Goal: Task Accomplishment & Management: Use online tool/utility

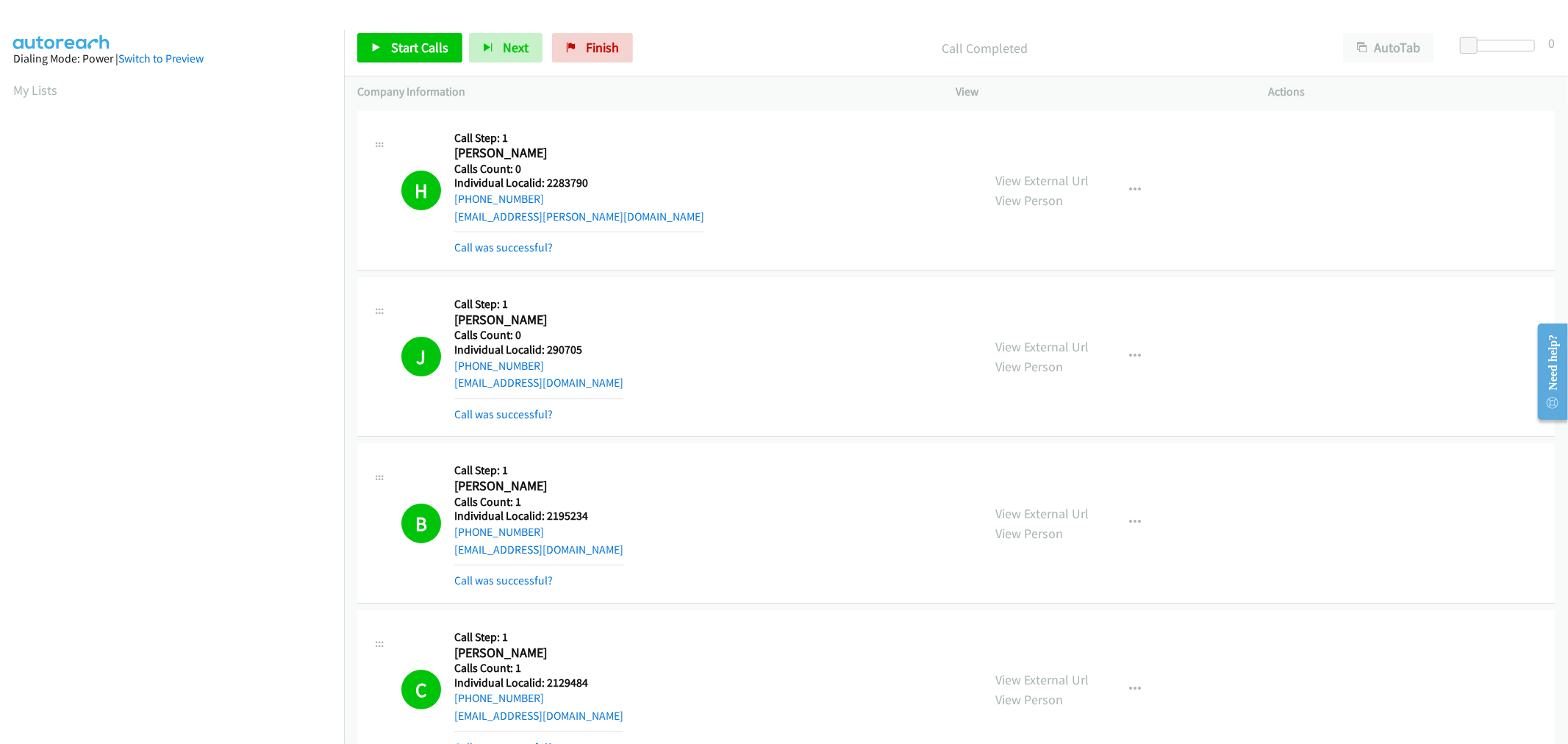
scroll to position [81, 0]
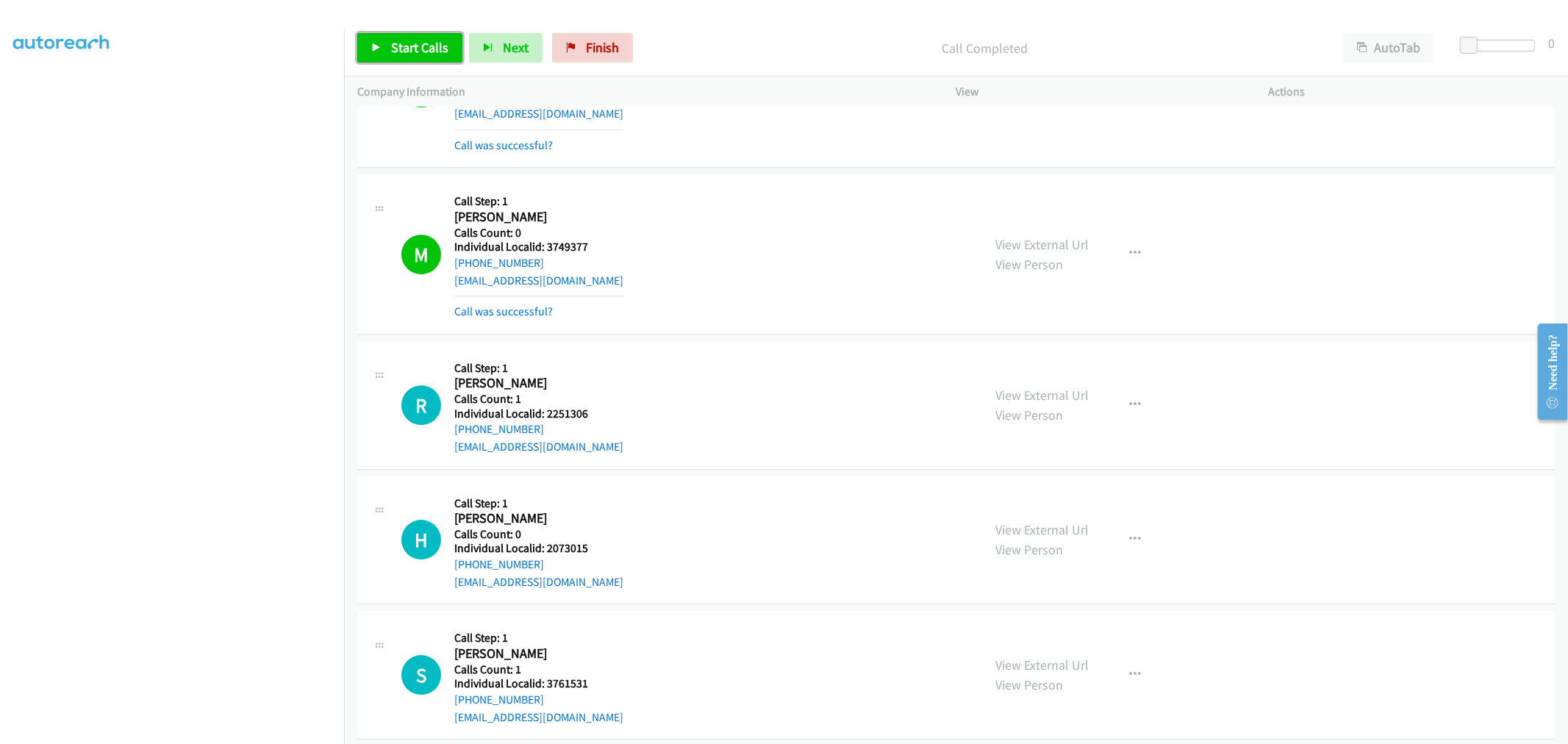
click at [410, 50] on span "Start Calls" at bounding box center [420, 47] width 57 height 17
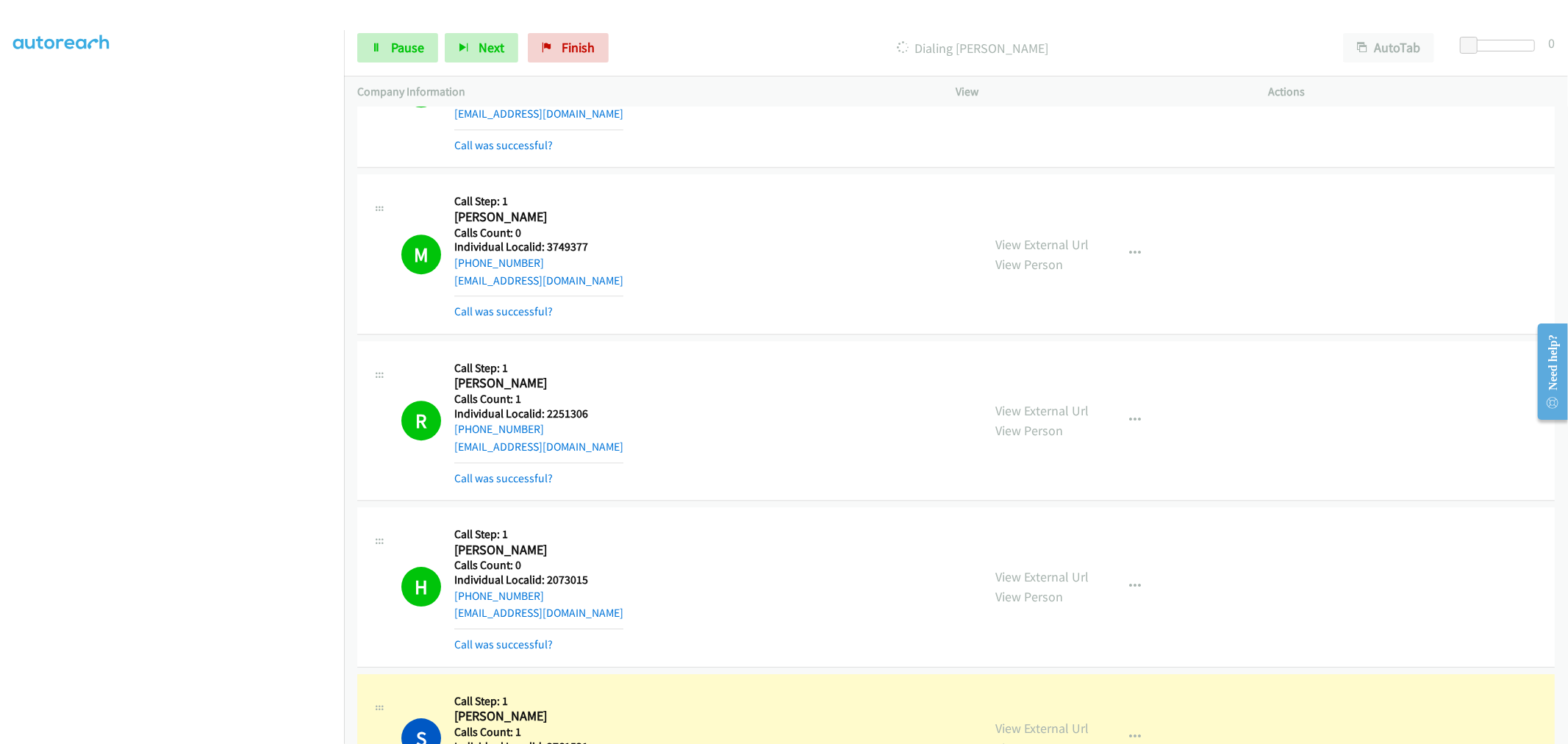
click at [349, 306] on td "M Callback Scheduled Call Step: 1 [PERSON_NAME] America/[GEOGRAPHIC_DATA] Calls…" at bounding box center [956, 254] width 1224 height 166
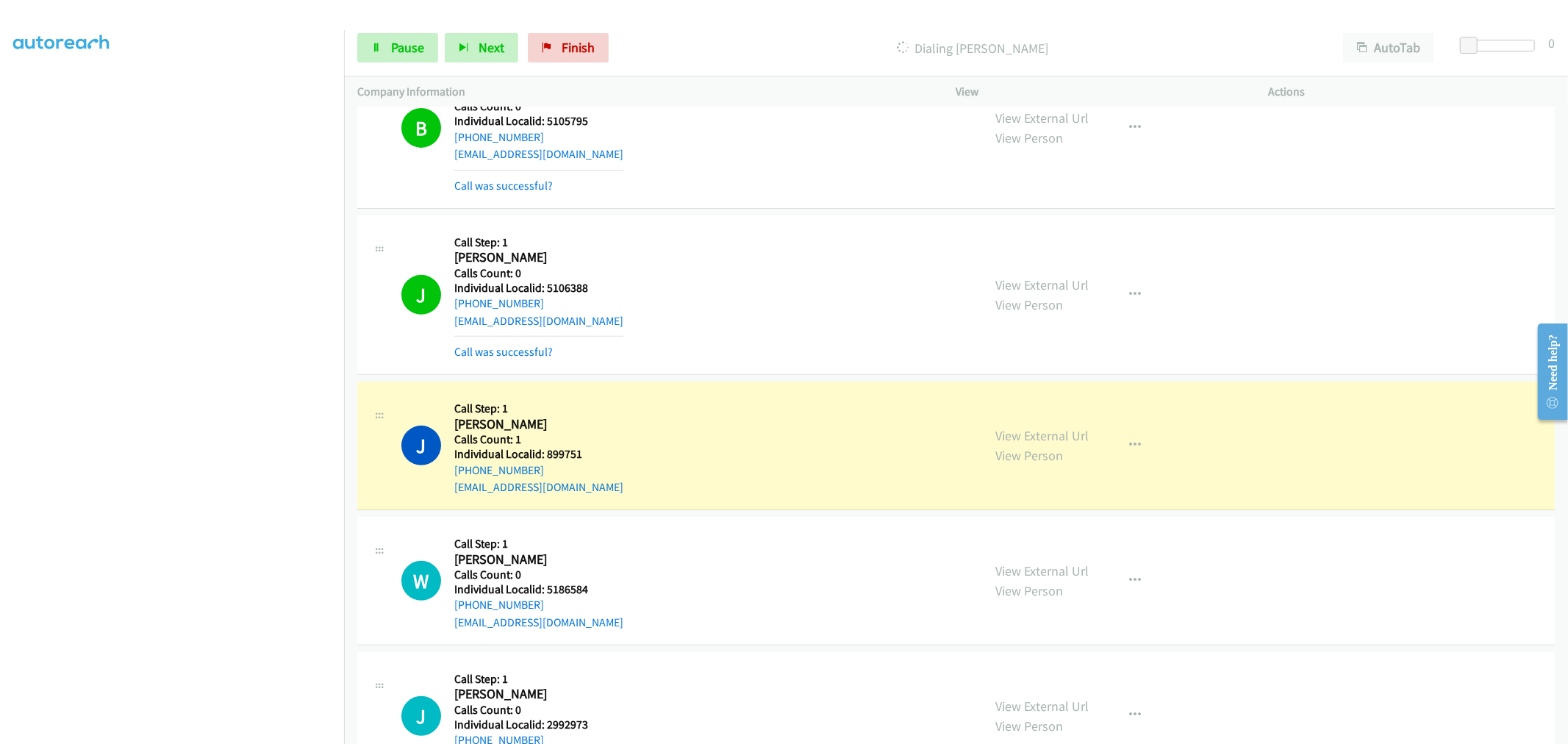
scroll to position [5287, 0]
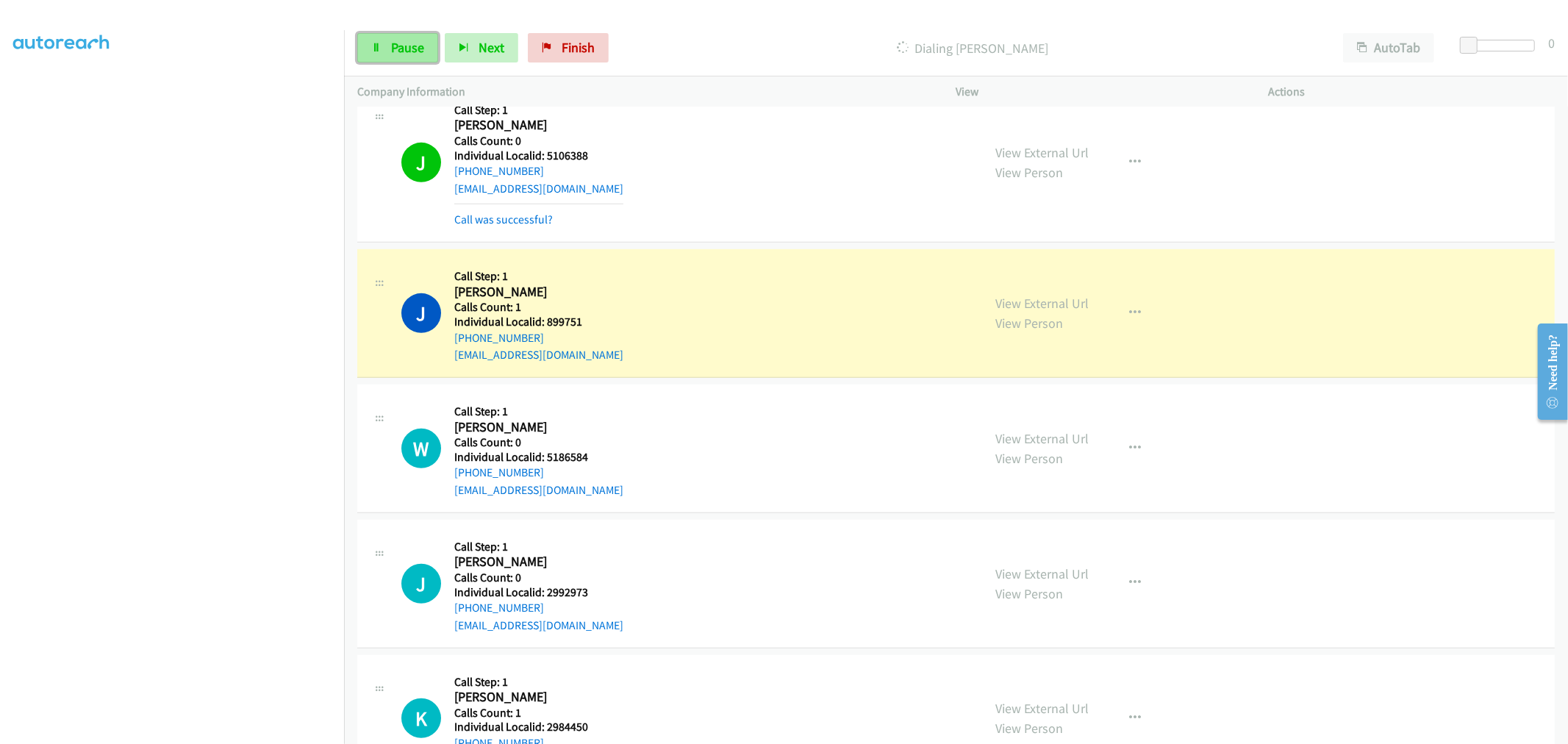
click at [371, 40] on link "Pause" at bounding box center [397, 48] width 80 height 29
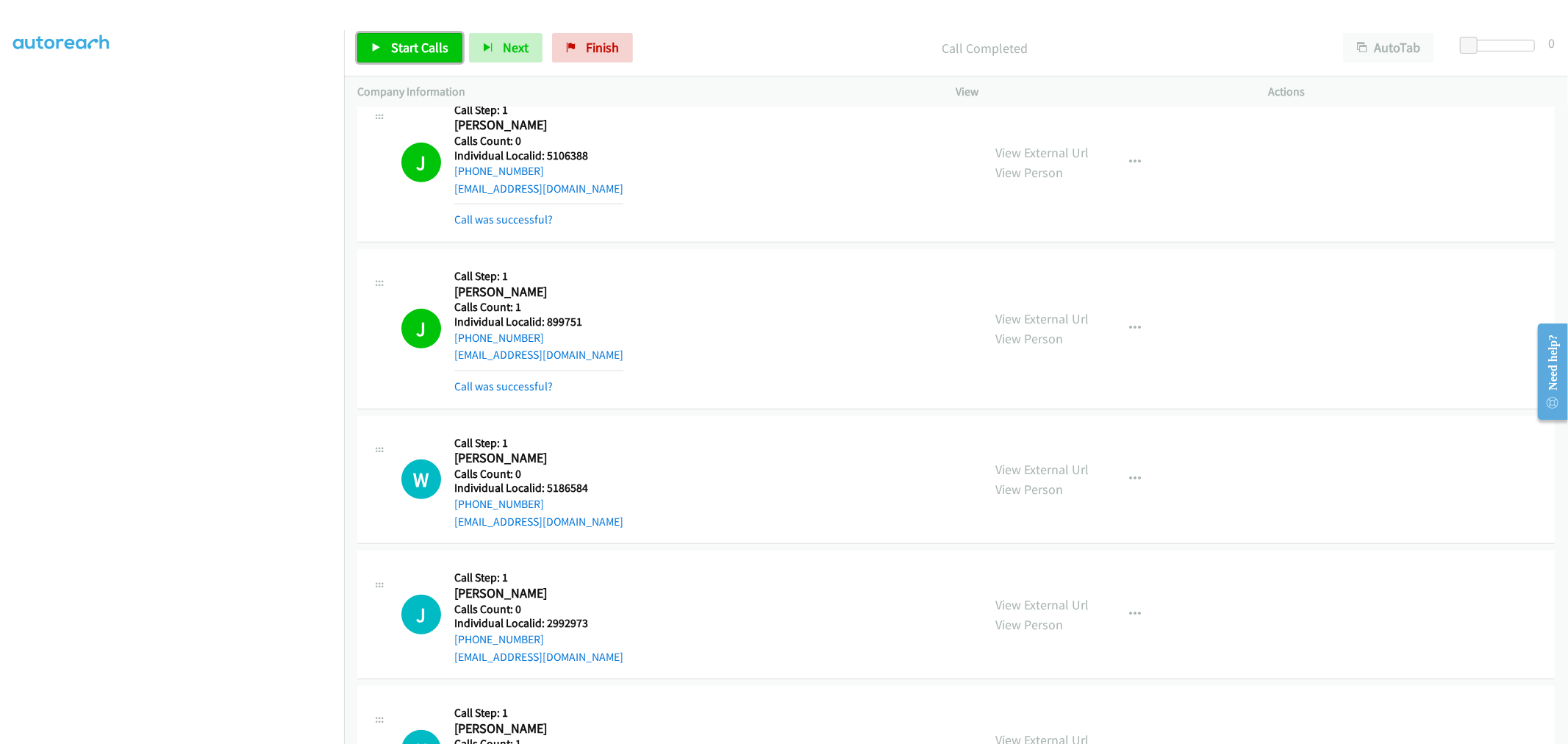
click at [402, 54] on span "Start Calls" at bounding box center [420, 47] width 57 height 17
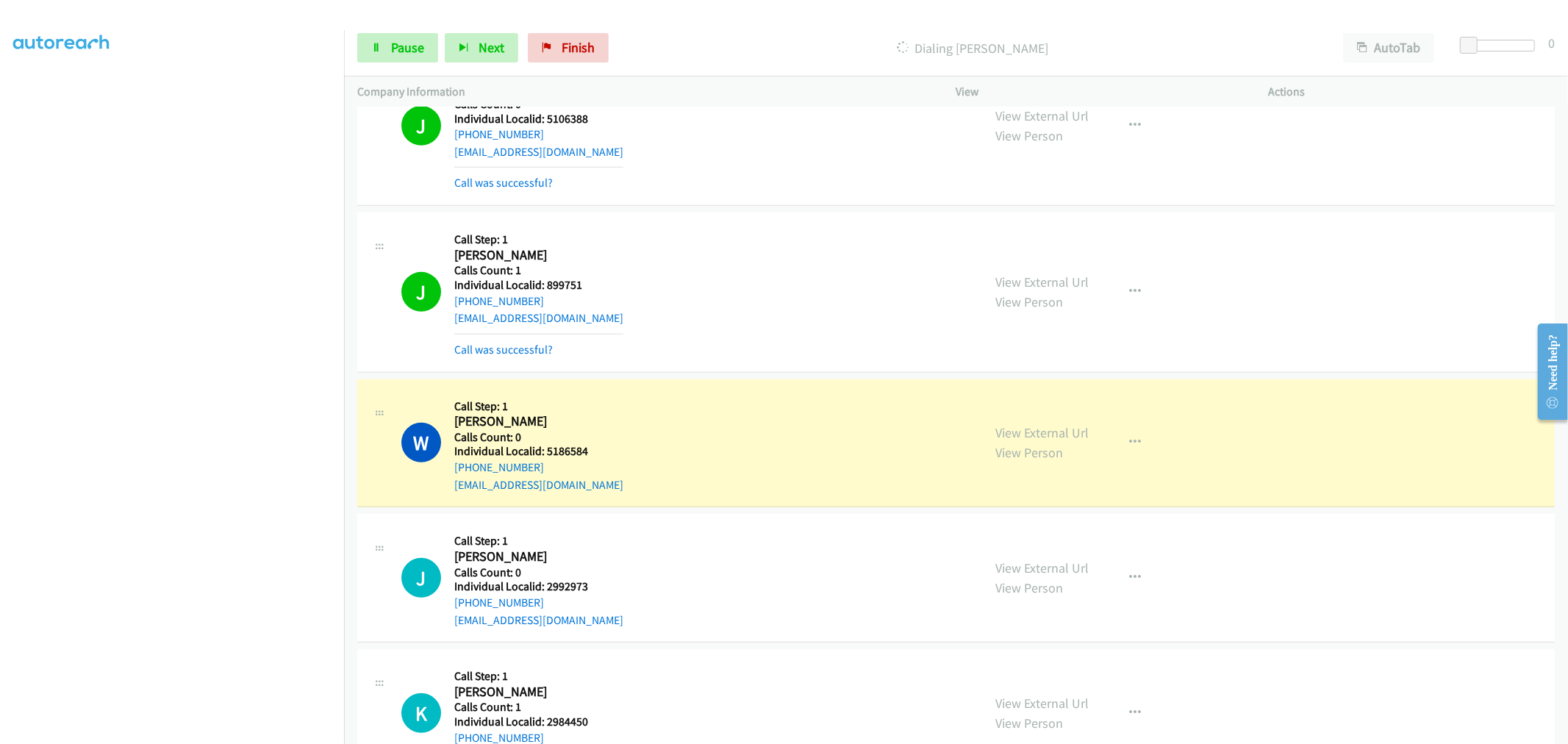
scroll to position [5328, 0]
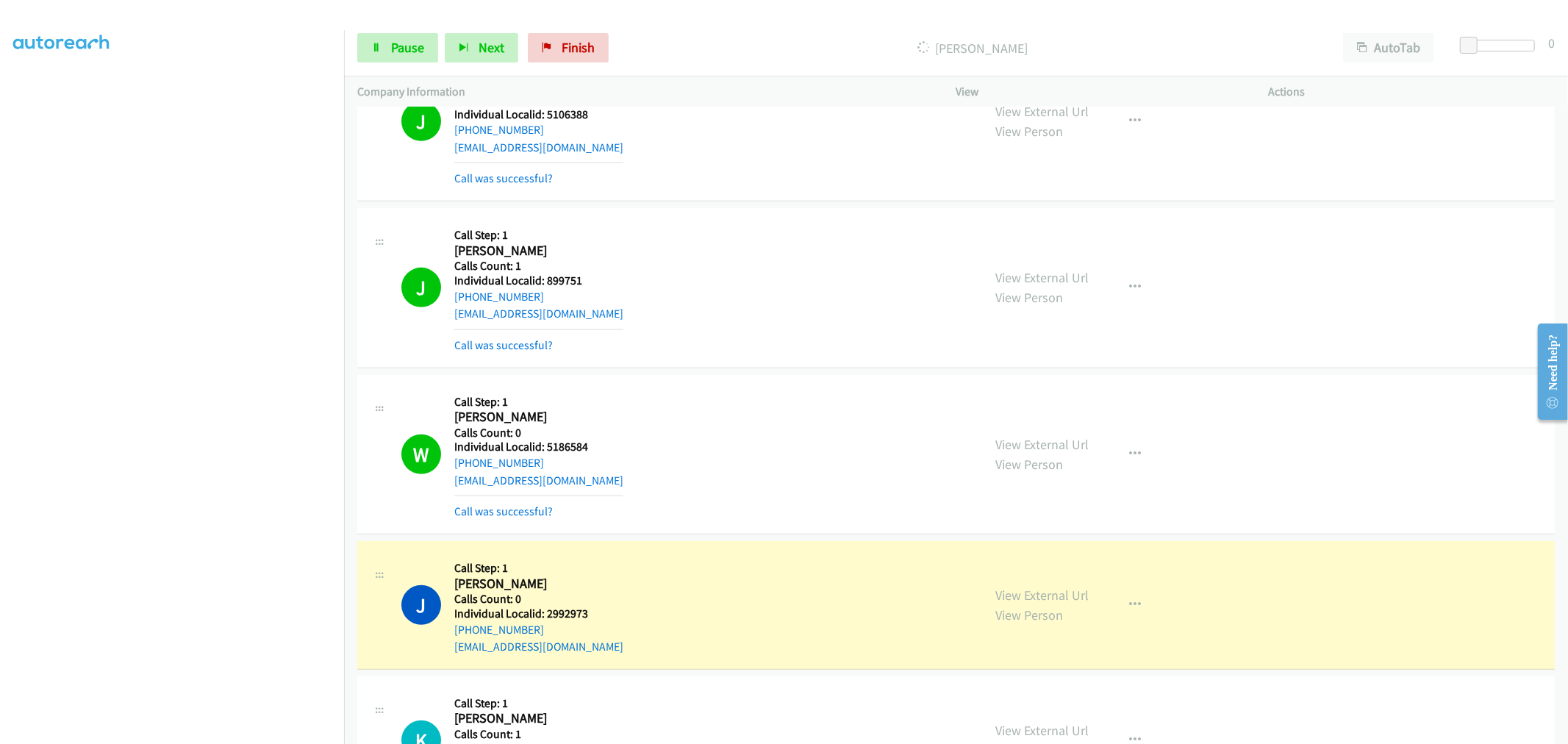
click at [621, 262] on div "J Callback Scheduled Call Step: 1 [PERSON_NAME] America/New_York Calls Count: 1…" at bounding box center [686, 287] width 569 height 133
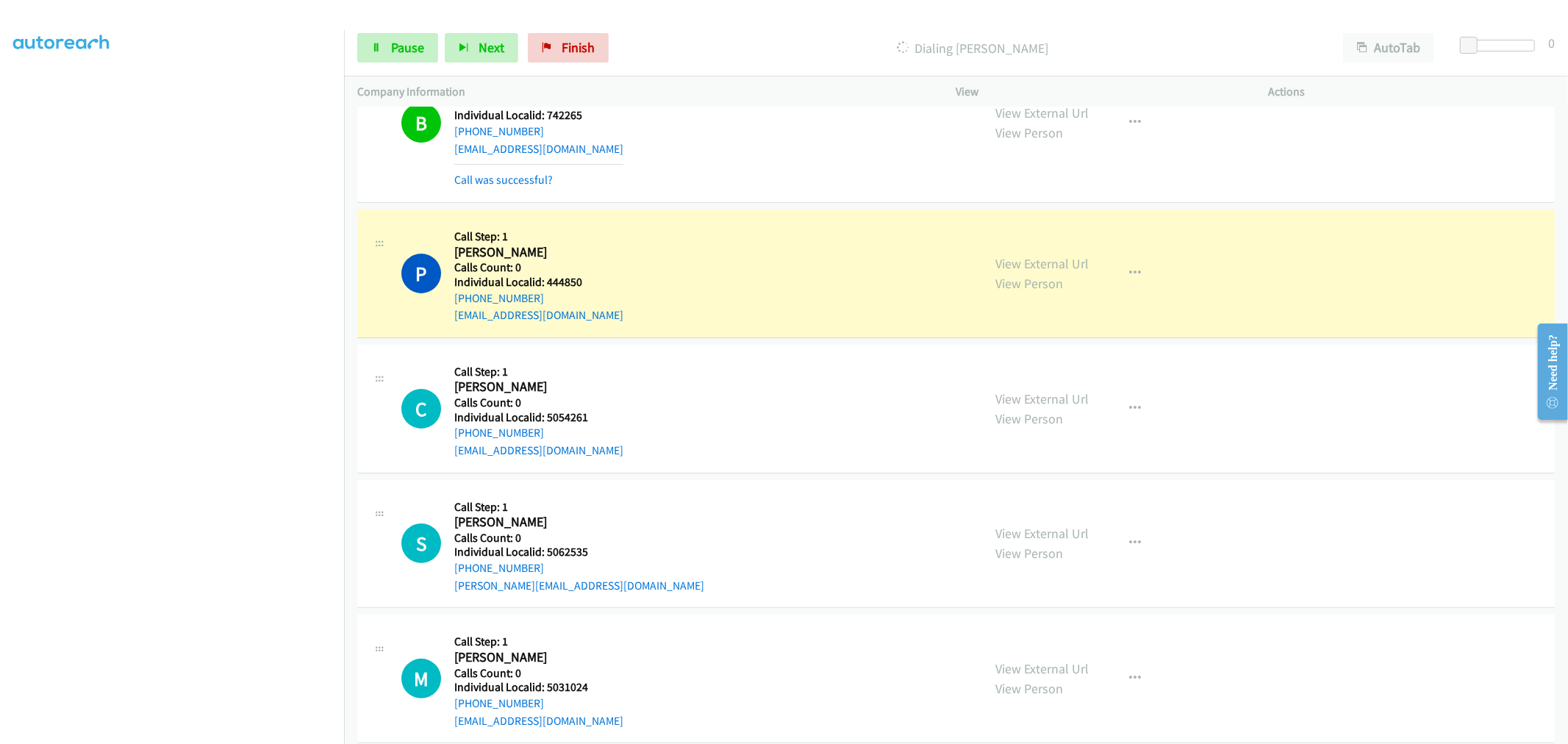
scroll to position [9574, 0]
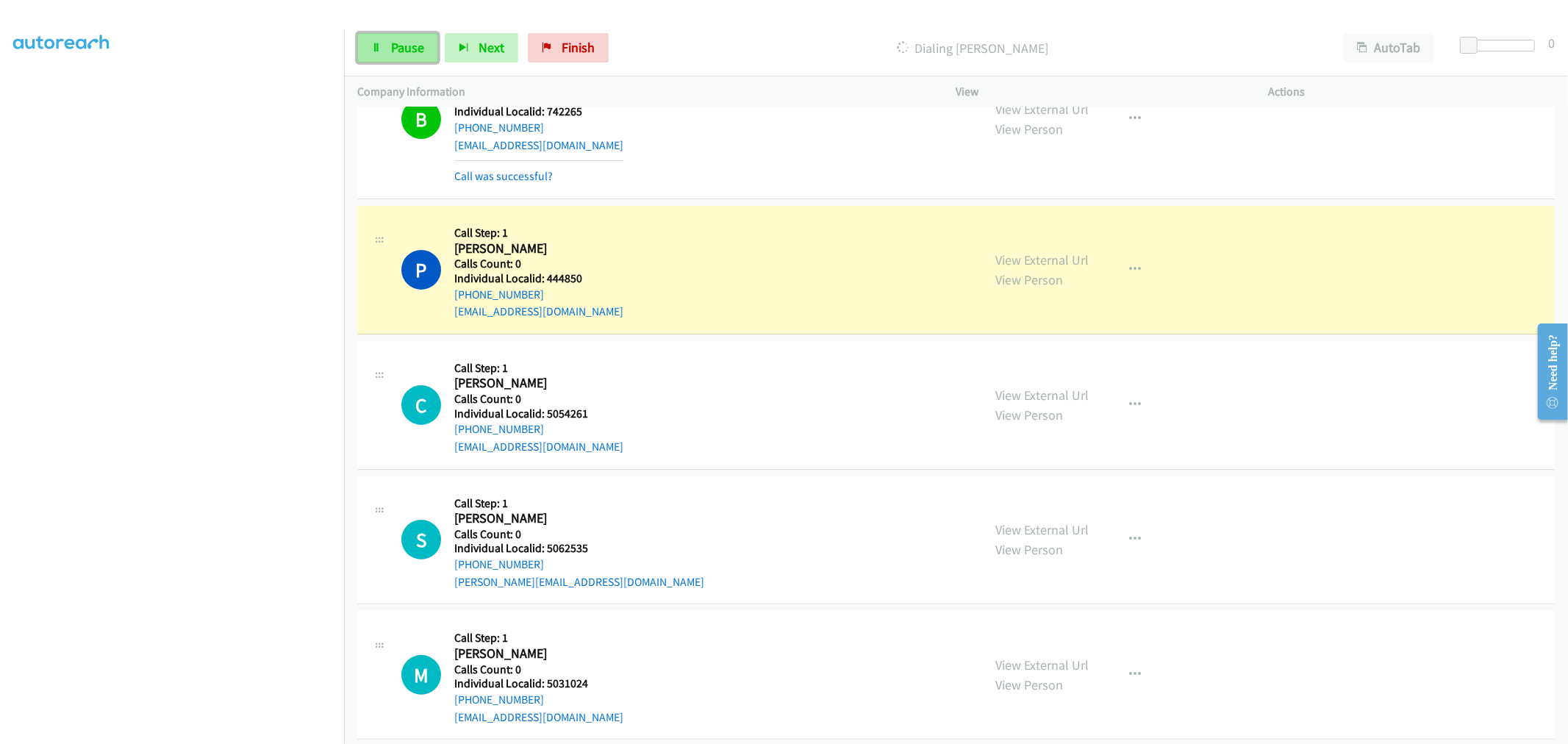
click at [404, 51] on span "Pause" at bounding box center [408, 47] width 33 height 17
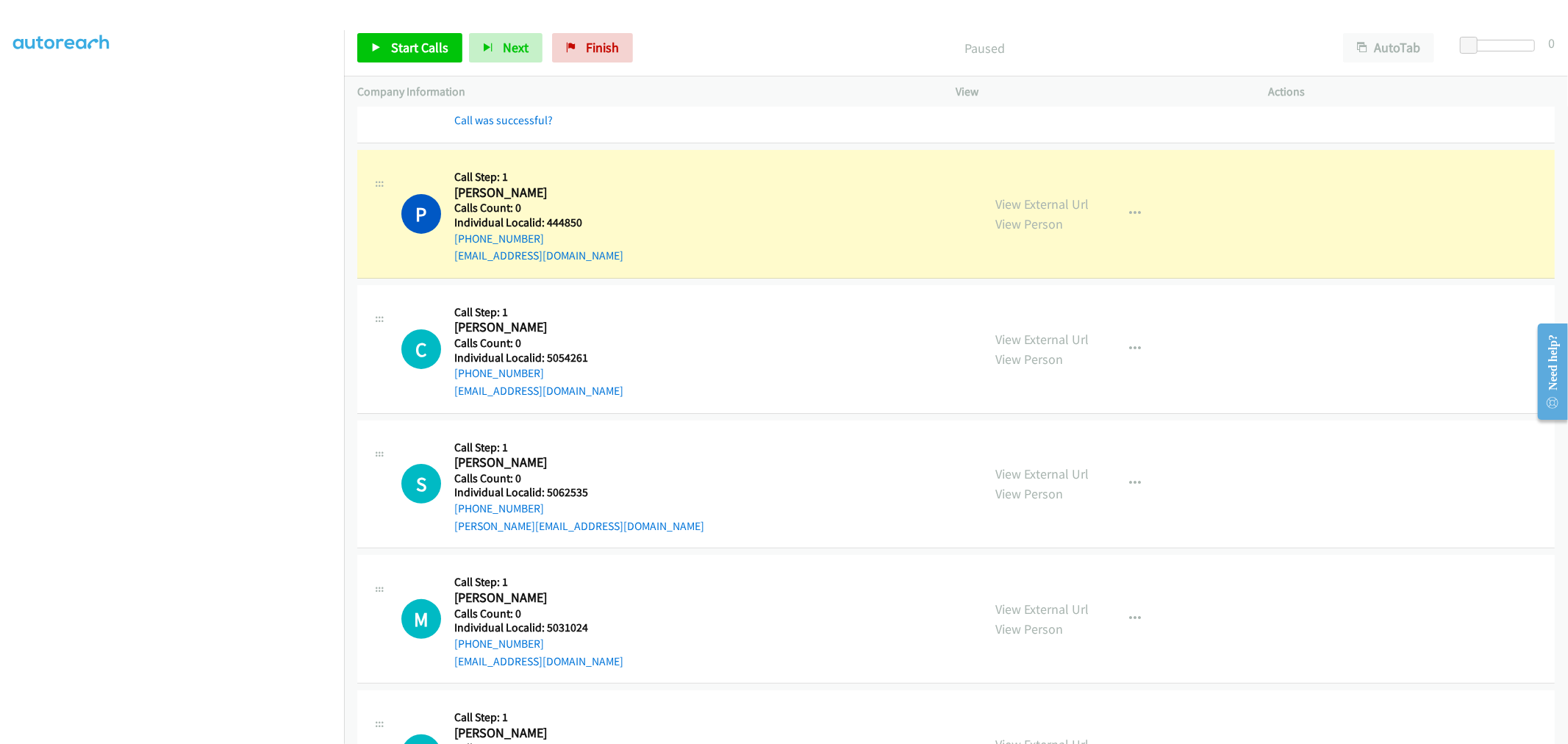
scroll to position [9635, 0]
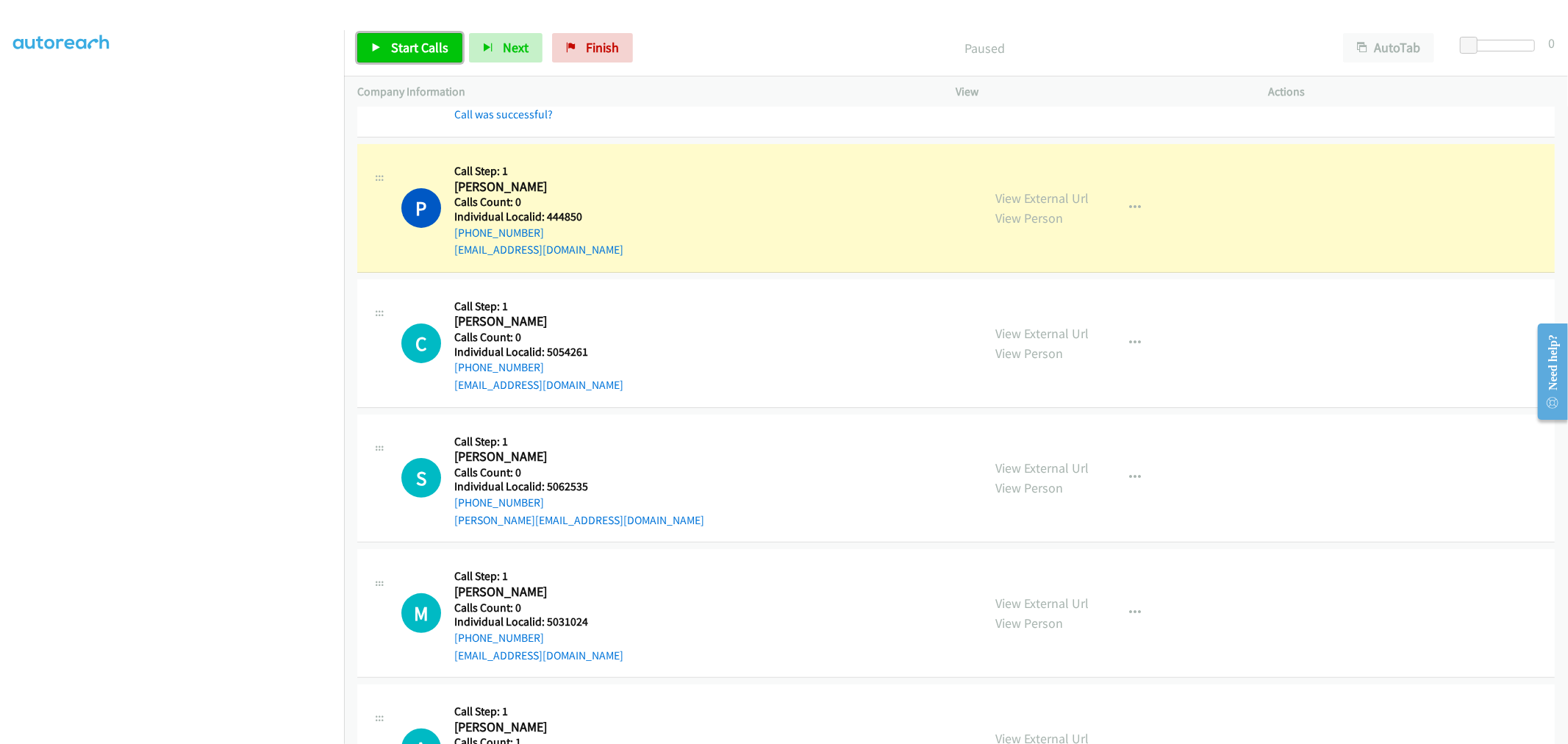
click at [424, 52] on span "Start Calls" at bounding box center [420, 47] width 57 height 17
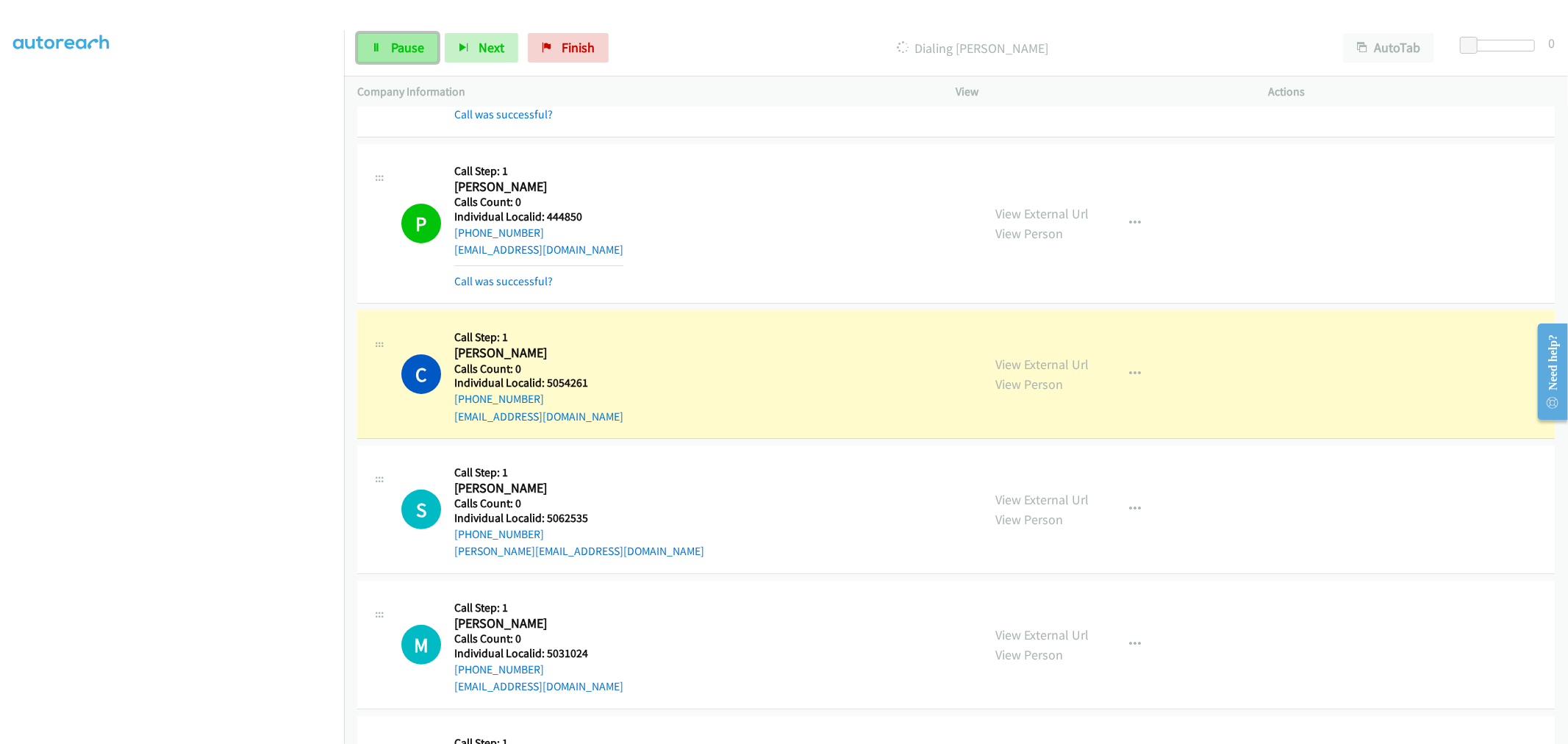
click at [402, 39] on link "Pause" at bounding box center [397, 48] width 80 height 29
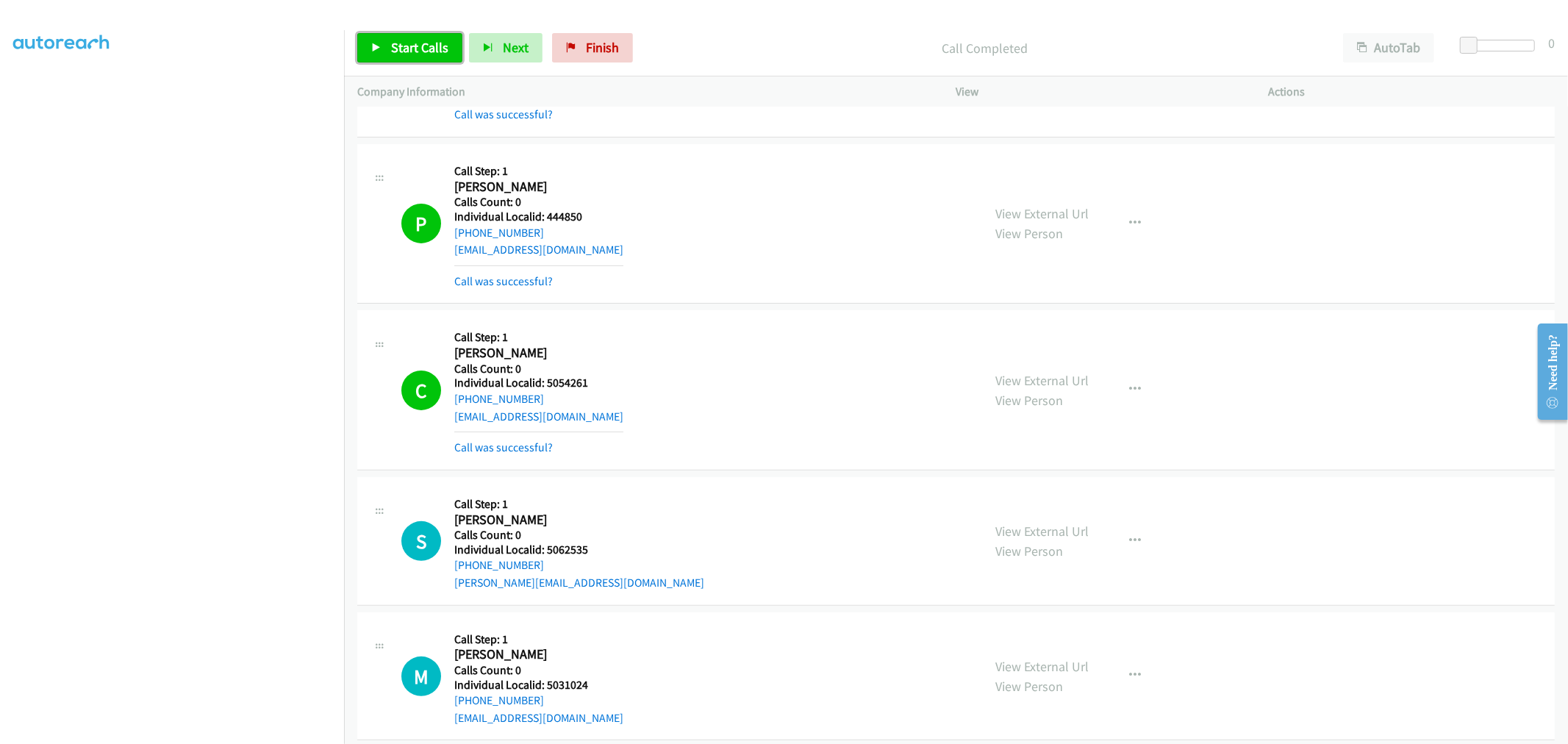
click at [391, 52] on span "Start Calls" at bounding box center [420, 47] width 57 height 17
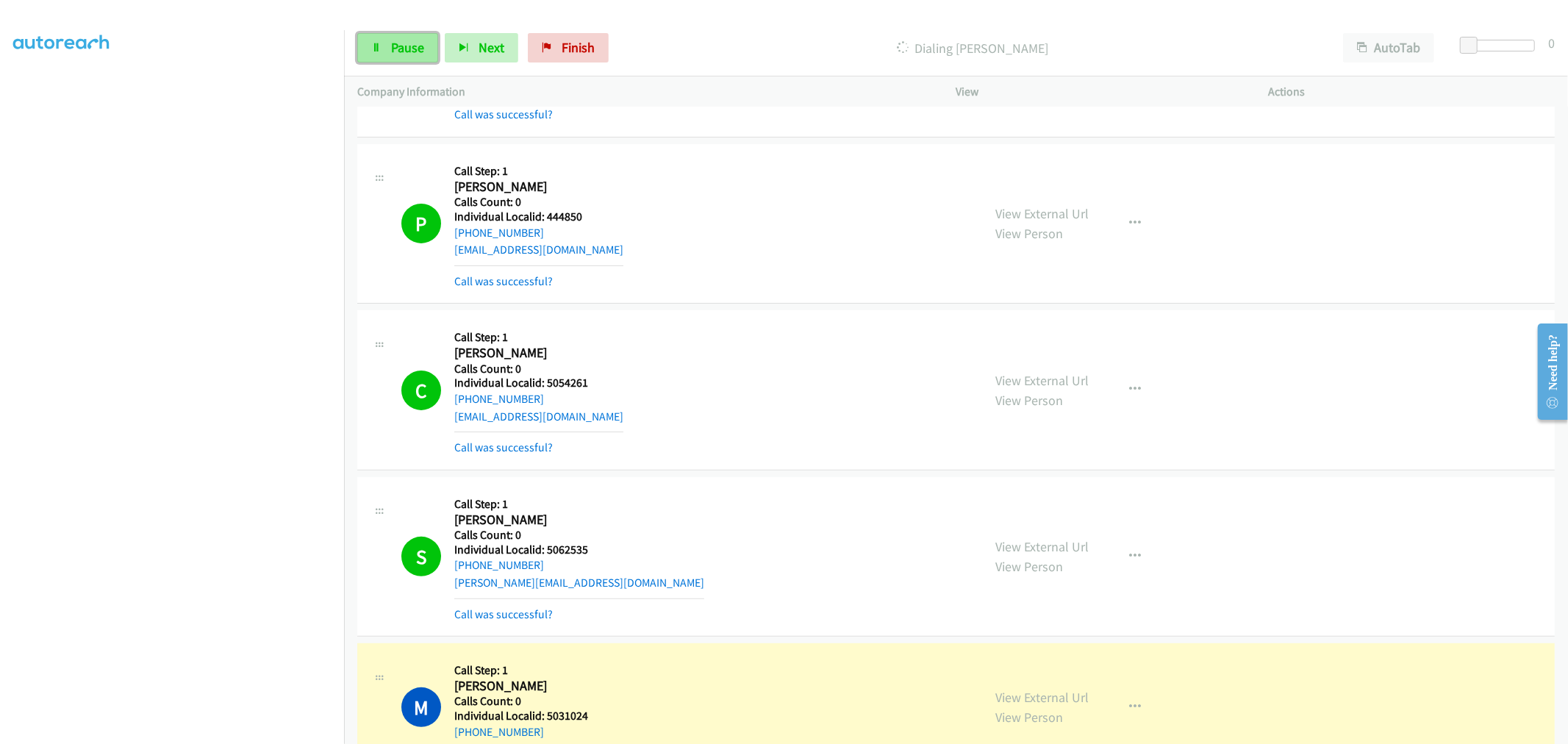
click at [396, 55] on span "Pause" at bounding box center [408, 47] width 33 height 17
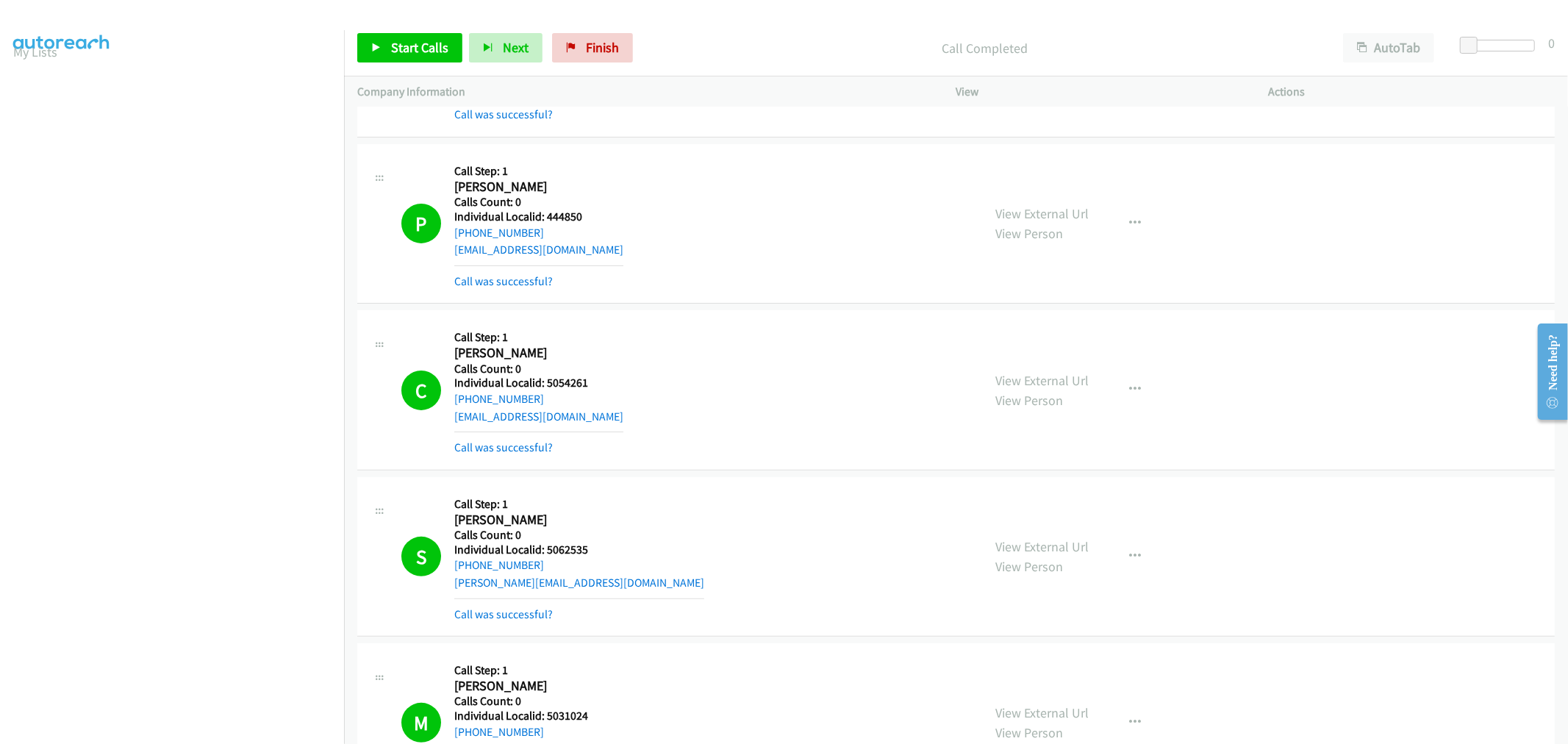
scroll to position [0, 0]
click at [31, 89] on link "My Lists" at bounding box center [35, 90] width 45 height 17
